Goal: Transaction & Acquisition: Book appointment/travel/reservation

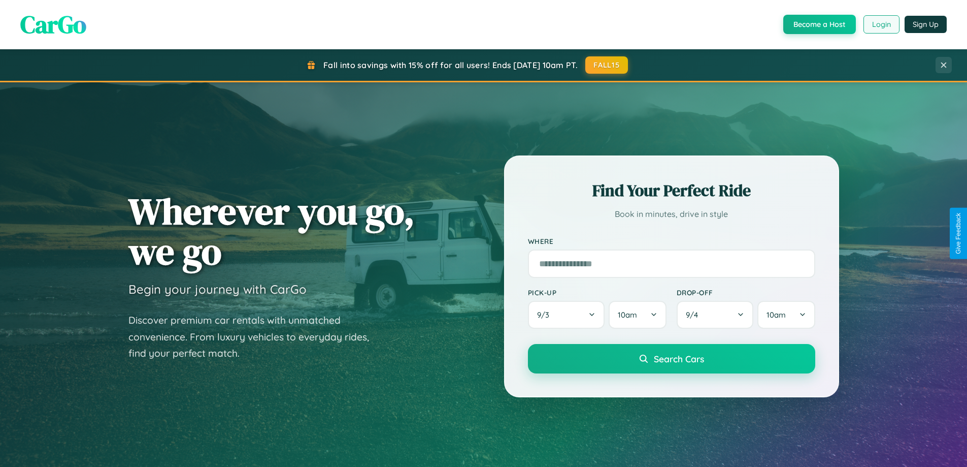
click at [881, 24] on button "Login" at bounding box center [881, 24] width 36 height 18
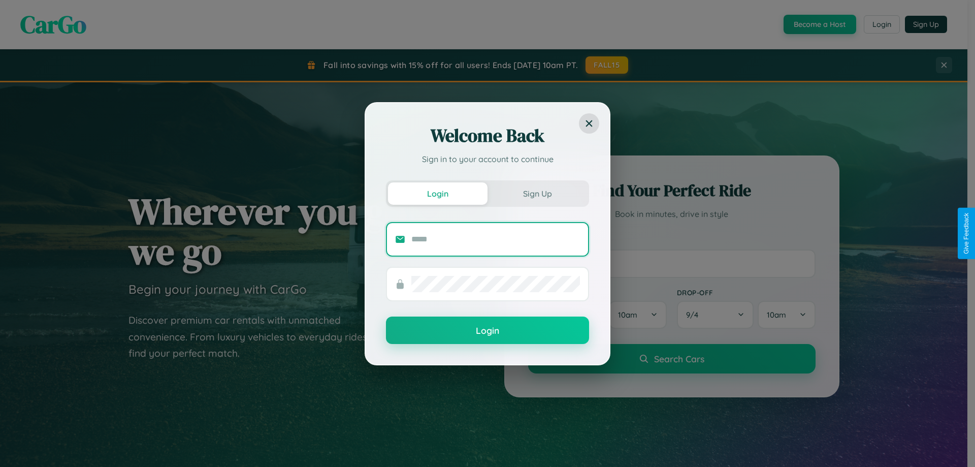
click at [495, 239] on input "text" at bounding box center [495, 239] width 169 height 16
type input "**********"
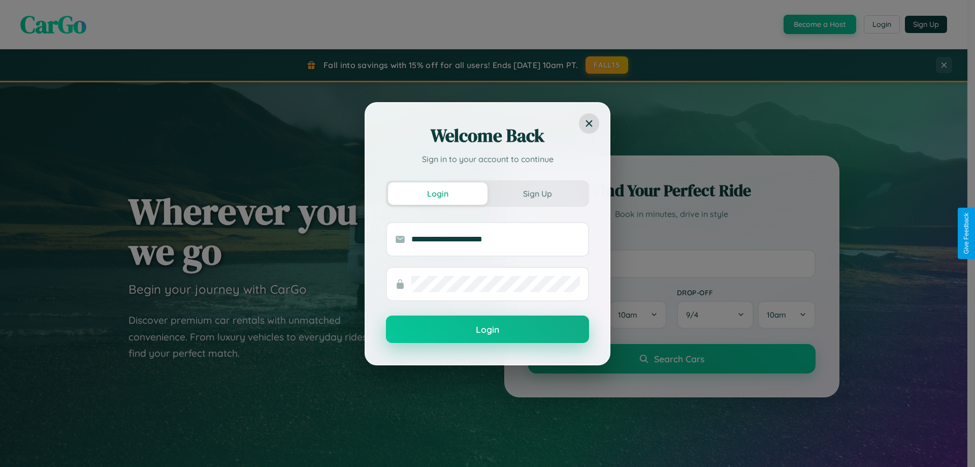
click at [487, 329] on button "Login" at bounding box center [487, 328] width 203 height 27
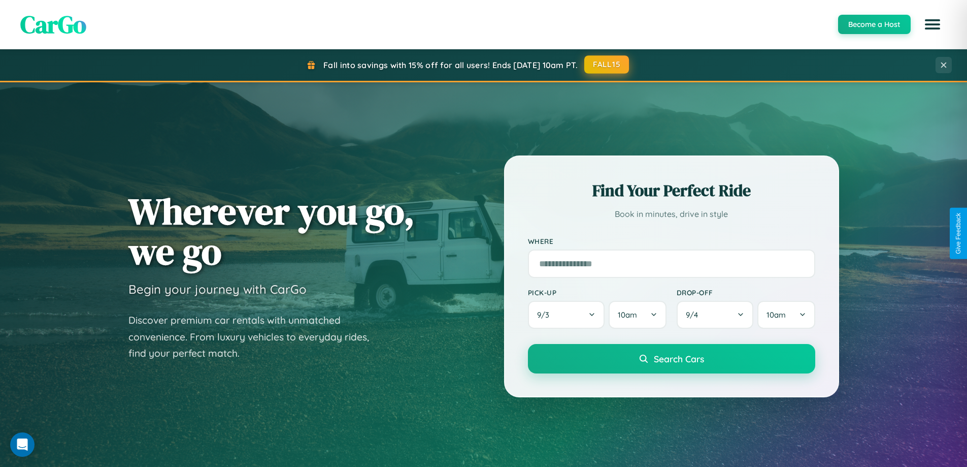
click at [607, 64] on button "FALL15" at bounding box center [606, 64] width 45 height 18
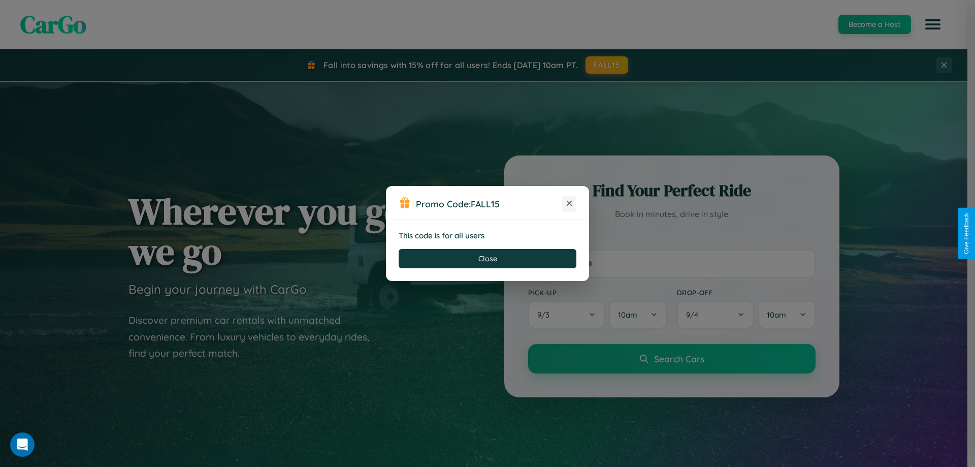
click at [569, 204] on icon at bounding box center [569, 203] width 10 height 10
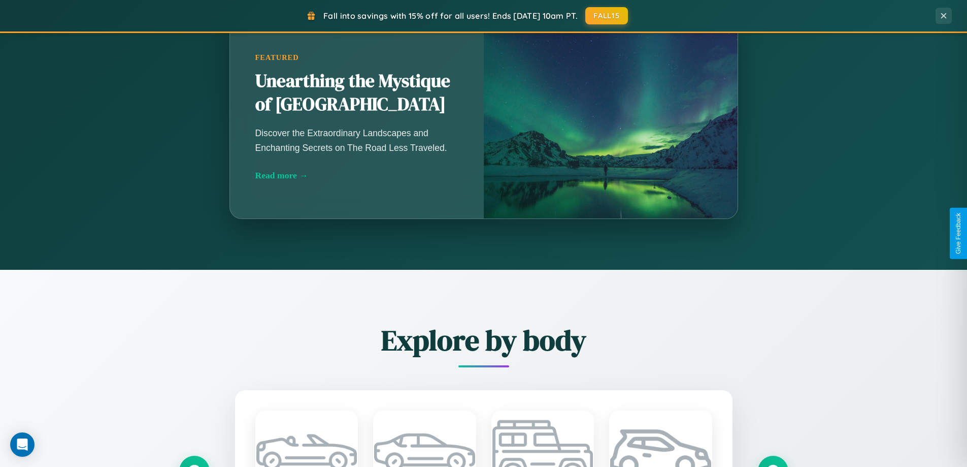
scroll to position [1189, 0]
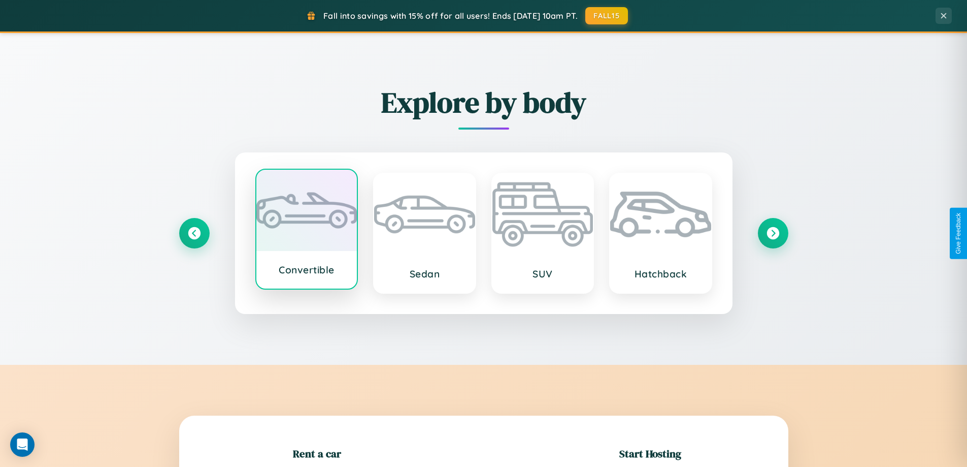
click at [306, 229] on div at bounding box center [306, 210] width 101 height 81
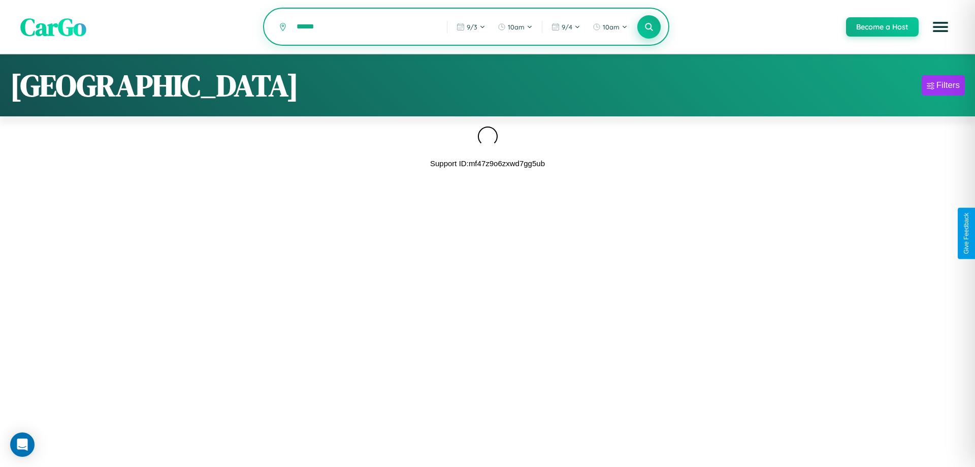
type input "******"
click at [648, 27] on icon at bounding box center [649, 27] width 10 height 10
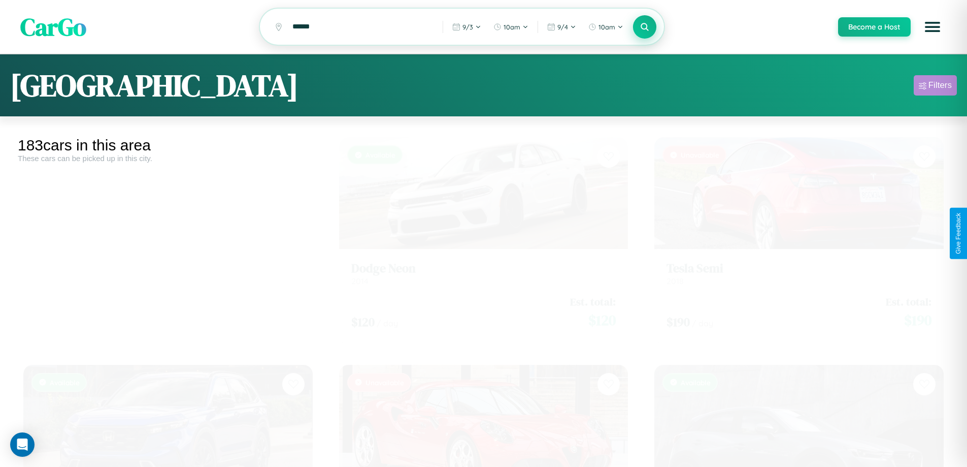
click at [935, 87] on div "Filters" at bounding box center [939, 85] width 23 height 10
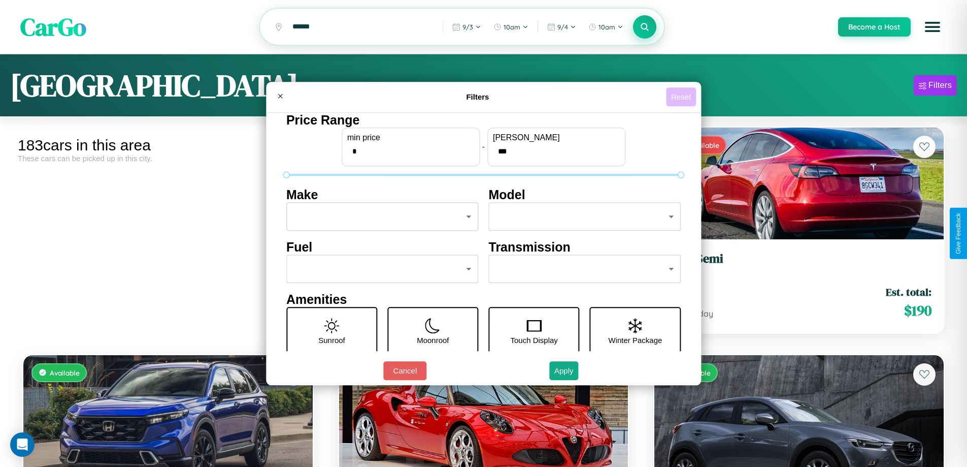
click at [682, 96] on button "Reset" at bounding box center [681, 96] width 30 height 19
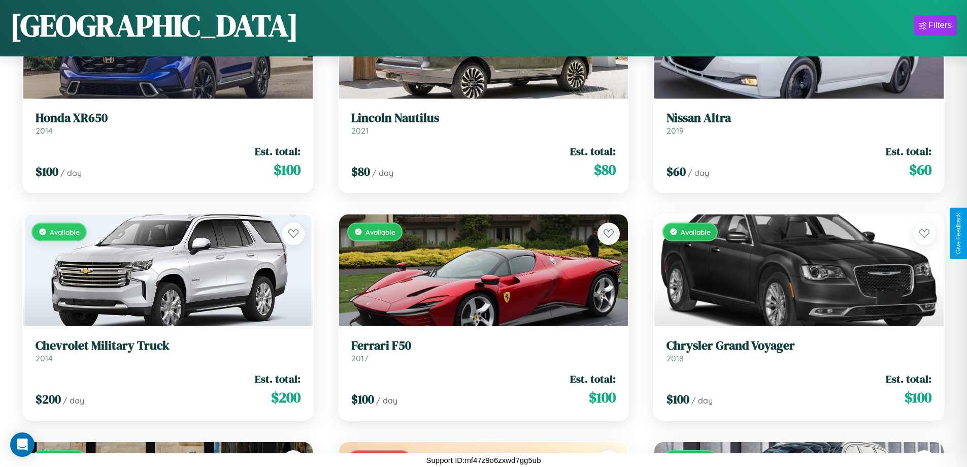
scroll to position [8554, 0]
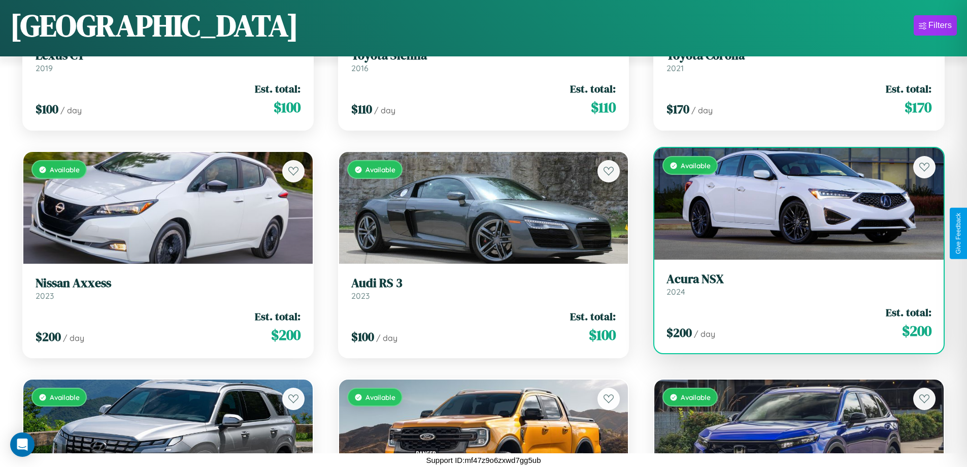
click at [792, 287] on link "Acura NSX 2024" at bounding box center [799, 284] width 265 height 25
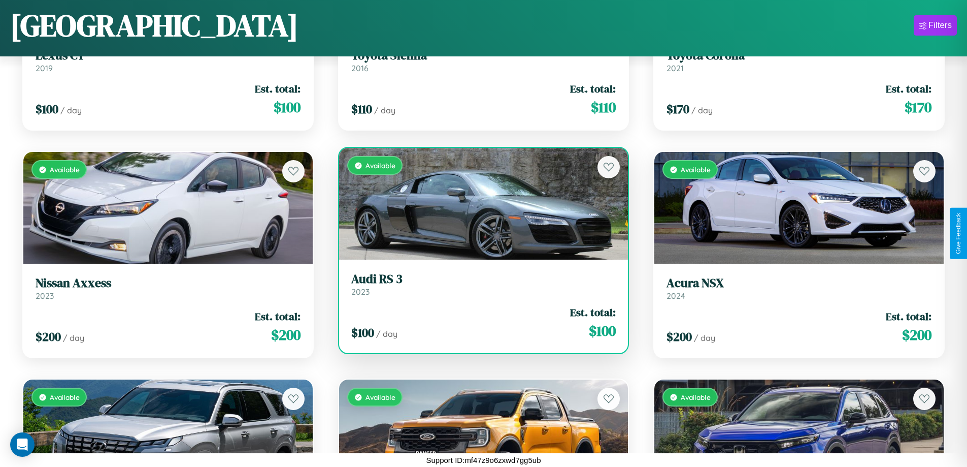
scroll to position [5598, 0]
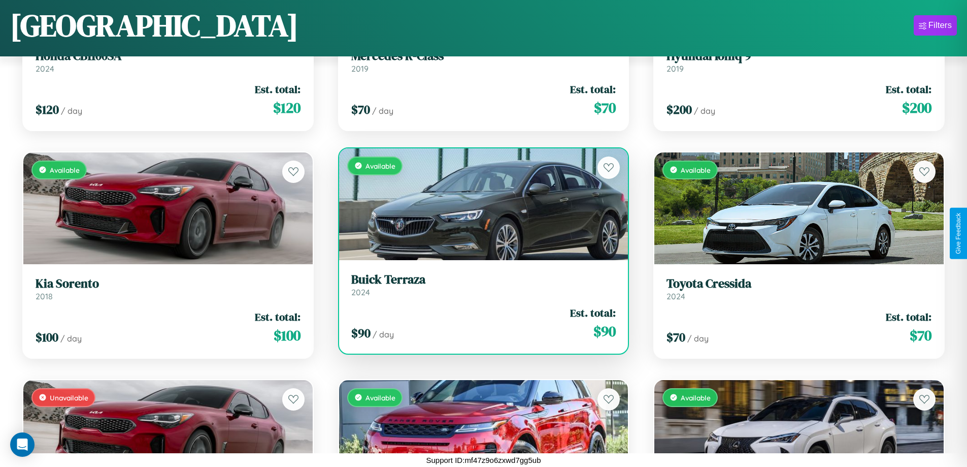
click at [479, 284] on h3 "Buick Terraza" at bounding box center [483, 279] width 265 height 15
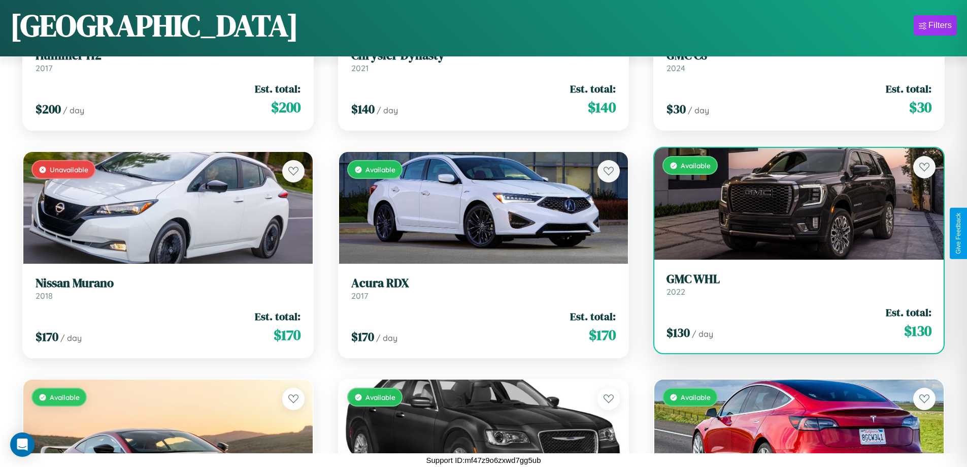
click at [792, 288] on link "GMC WHL 2022" at bounding box center [799, 284] width 265 height 25
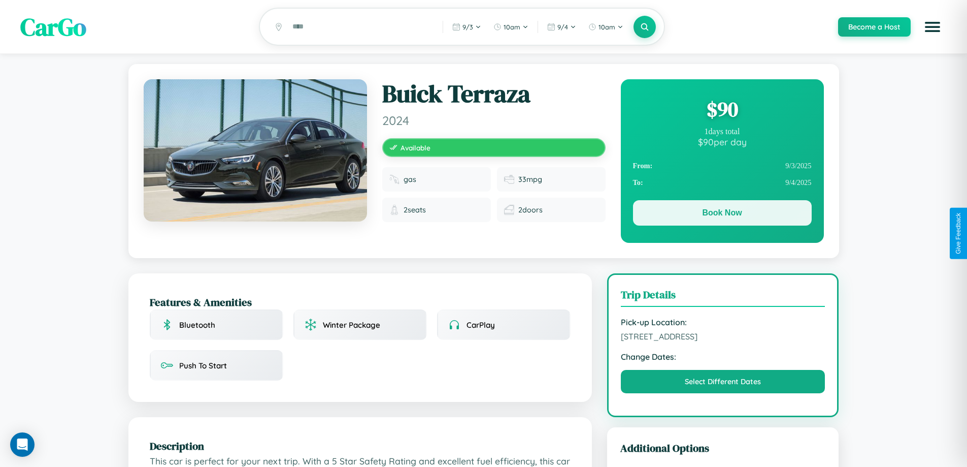
click at [722, 214] on button "Book Now" at bounding box center [722, 212] width 179 height 25
